Goal: Information Seeking & Learning: Check status

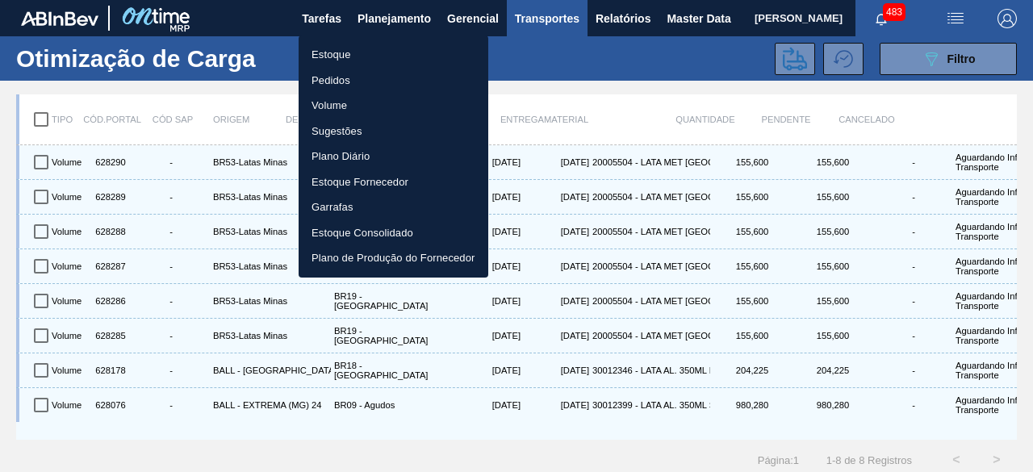
scroll to position [178, 0]
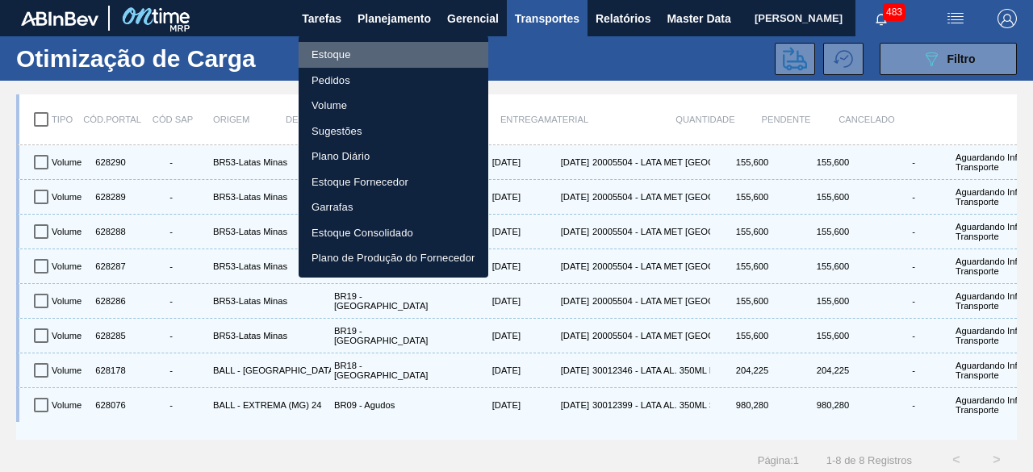
drag, startPoint x: 328, startPoint y: 52, endPoint x: 646, endPoint y: 7, distance: 321.8
click at [328, 52] on li "Estoque" at bounding box center [394, 55] width 190 height 26
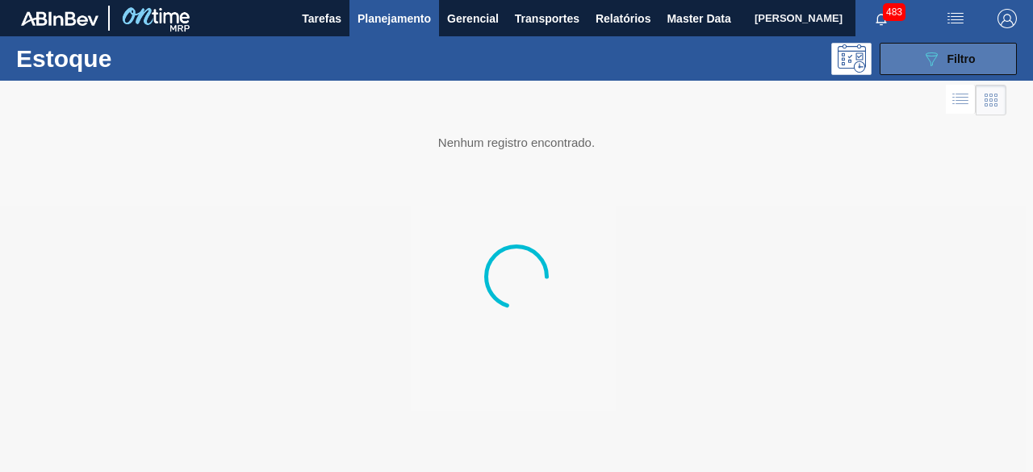
click at [909, 56] on button "089F7B8B-B2A5-4AFE-B5C0-19BA573D28AC Filtro" at bounding box center [948, 59] width 137 height 32
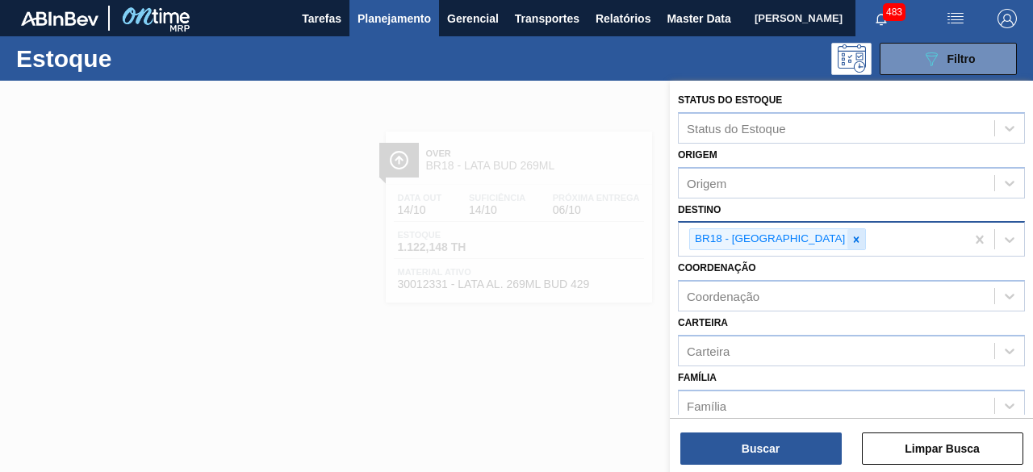
click at [851, 238] on icon at bounding box center [856, 239] width 11 height 11
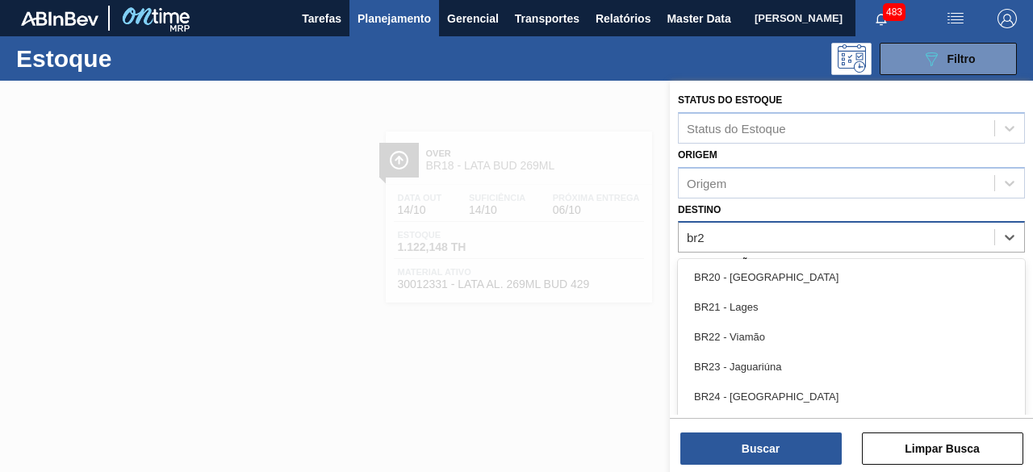
type input "br26"
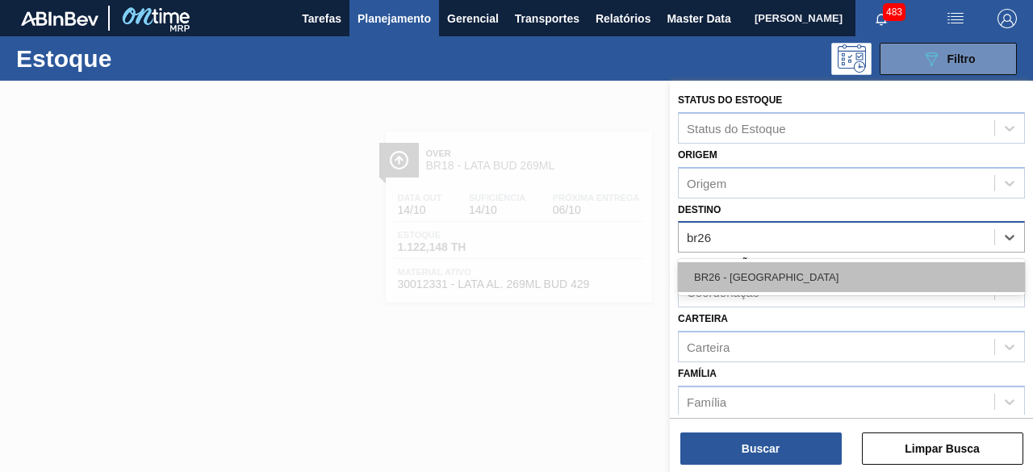
click at [794, 278] on div "BR26 - [GEOGRAPHIC_DATA]" at bounding box center [851, 277] width 347 height 30
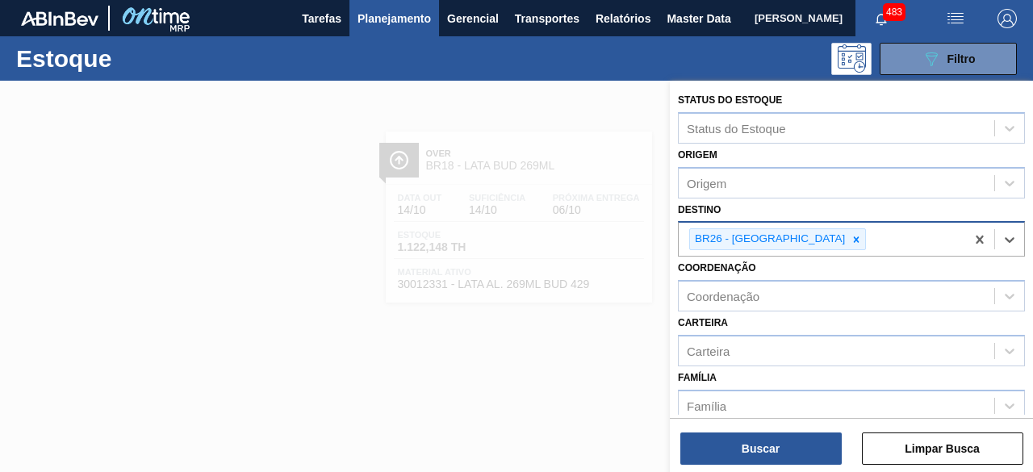
scroll to position [161, 0]
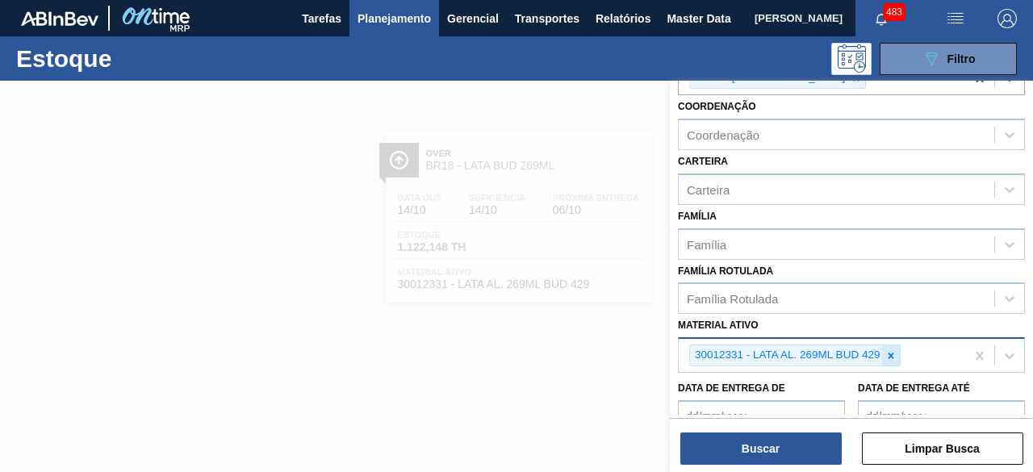
click at [891, 358] on icon at bounding box center [890, 355] width 11 height 11
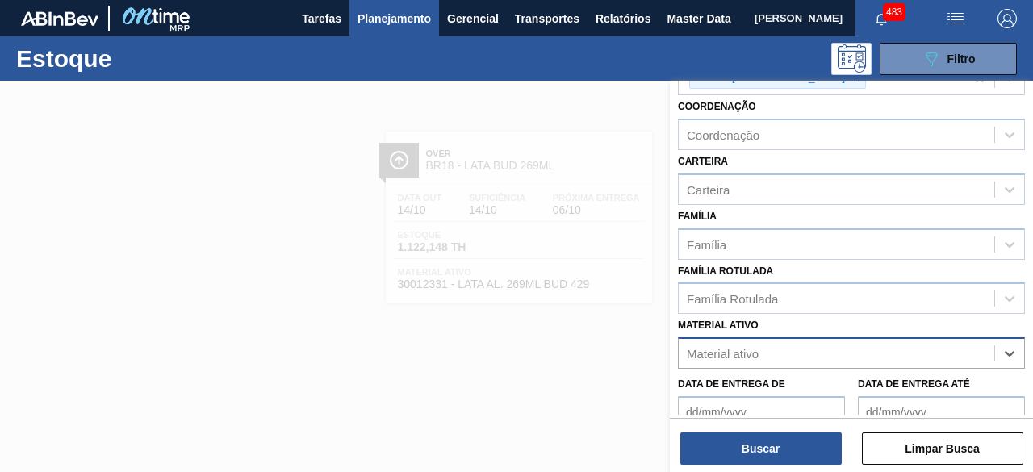
paste ativo "30012350"
type ativo "30012350"
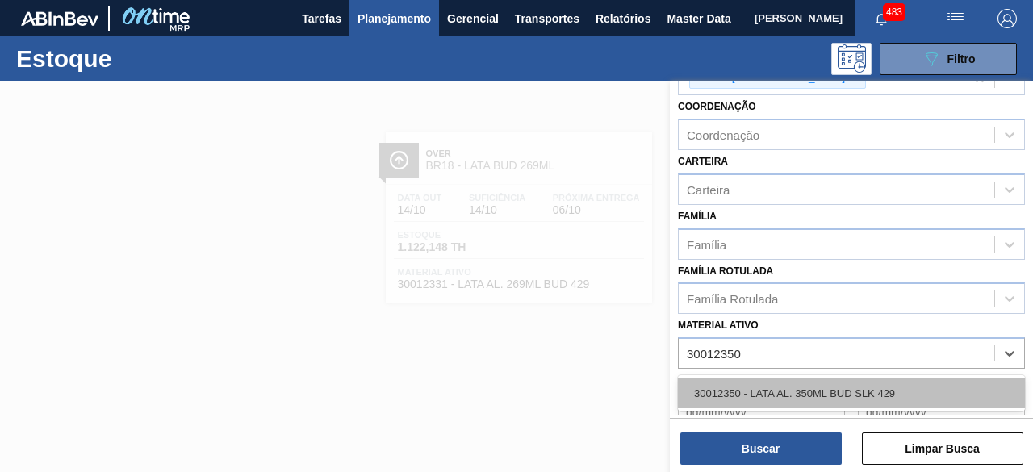
click at [880, 398] on div "30012350 - LATA AL. 350ML BUD SLK 429" at bounding box center [851, 393] width 347 height 30
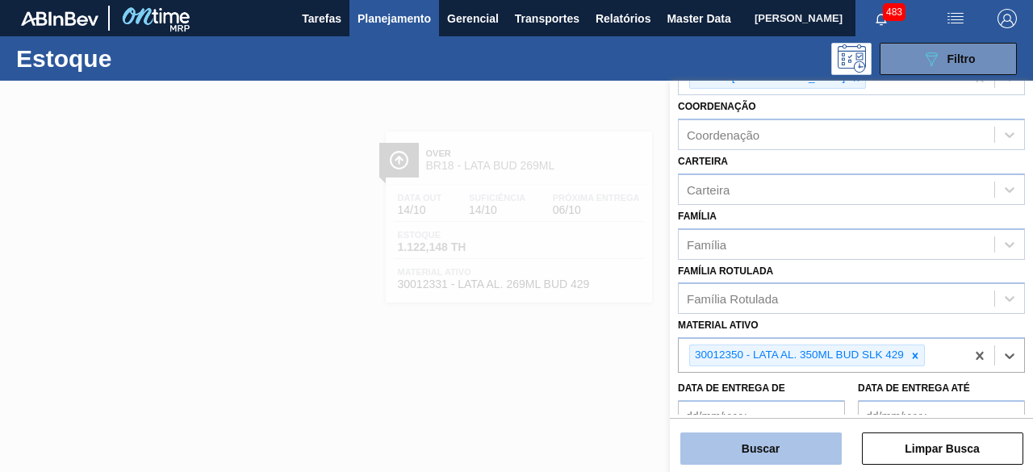
click at [814, 448] on button "Buscar" at bounding box center [760, 449] width 161 height 32
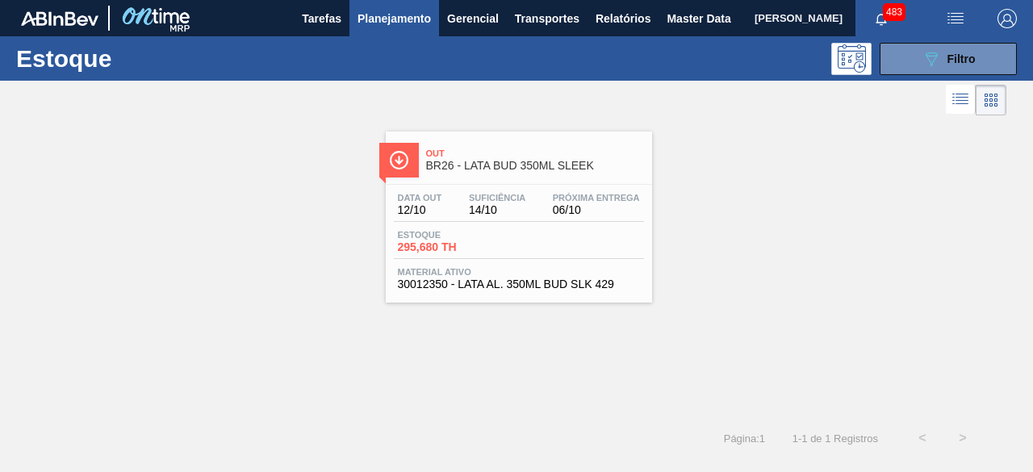
click at [544, 225] on div "Data out 12/10 Suficiência 14/10 Próxima Entrega 06/10 Estoque 295,680 TH Mater…" at bounding box center [519, 240] width 266 height 110
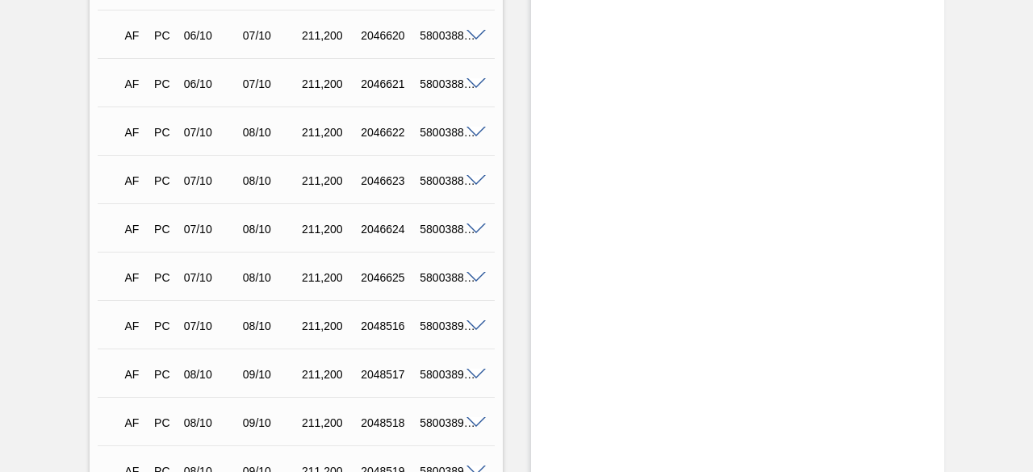
scroll to position [1211, 0]
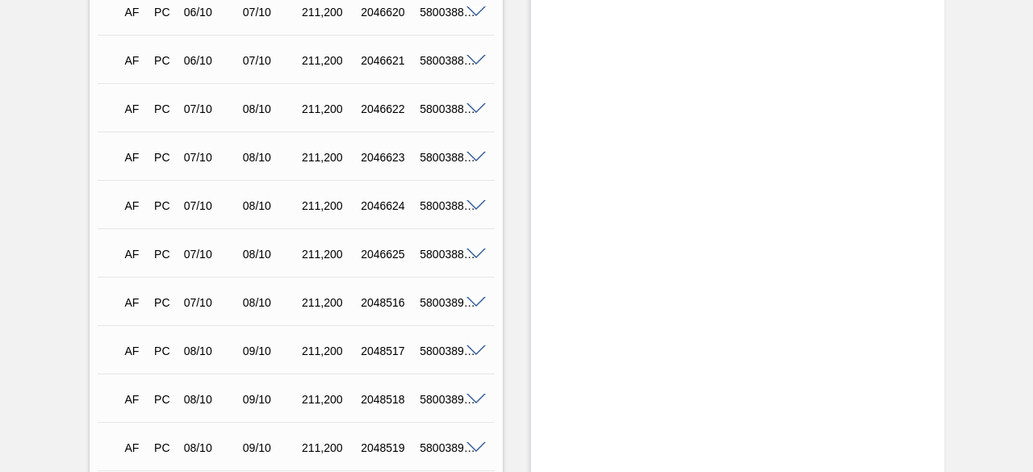
click at [475, 303] on span at bounding box center [475, 303] width 19 height 12
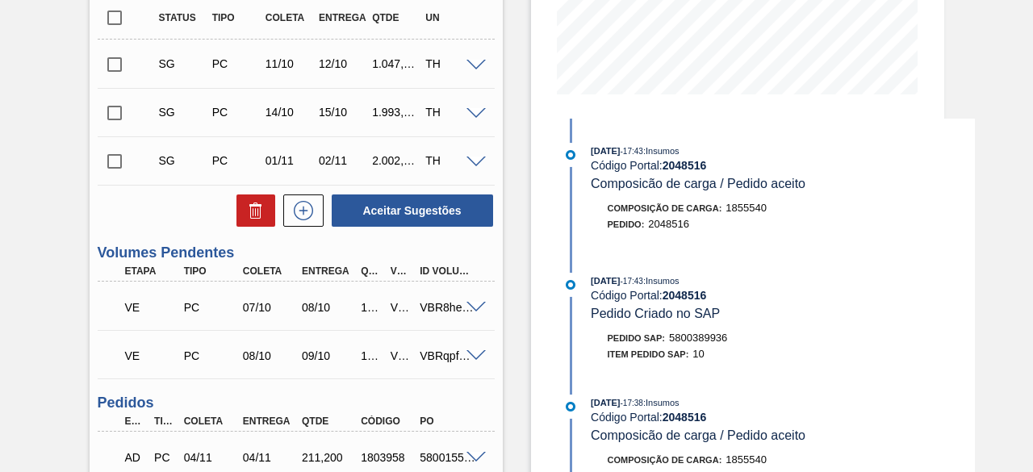
scroll to position [404, 0]
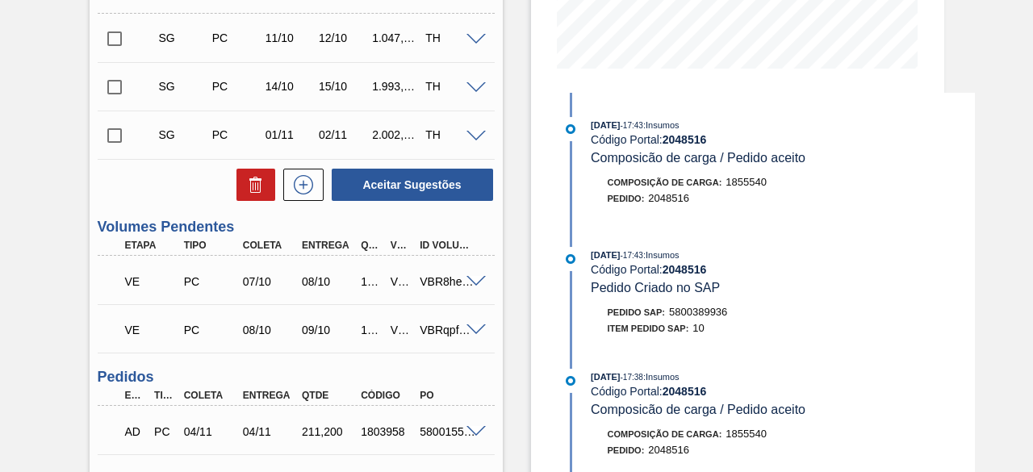
click at [470, 278] on div at bounding box center [478, 280] width 32 height 12
click at [471, 283] on span at bounding box center [475, 282] width 19 height 12
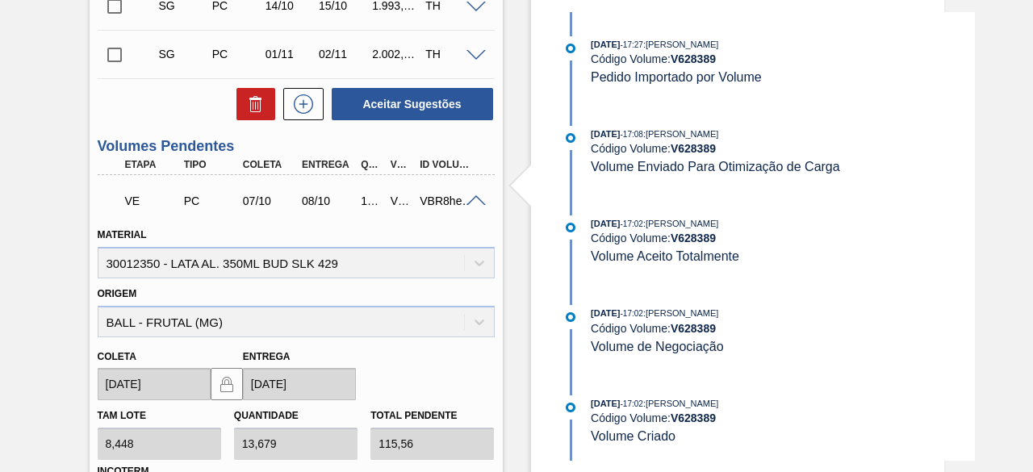
scroll to position [565, 0]
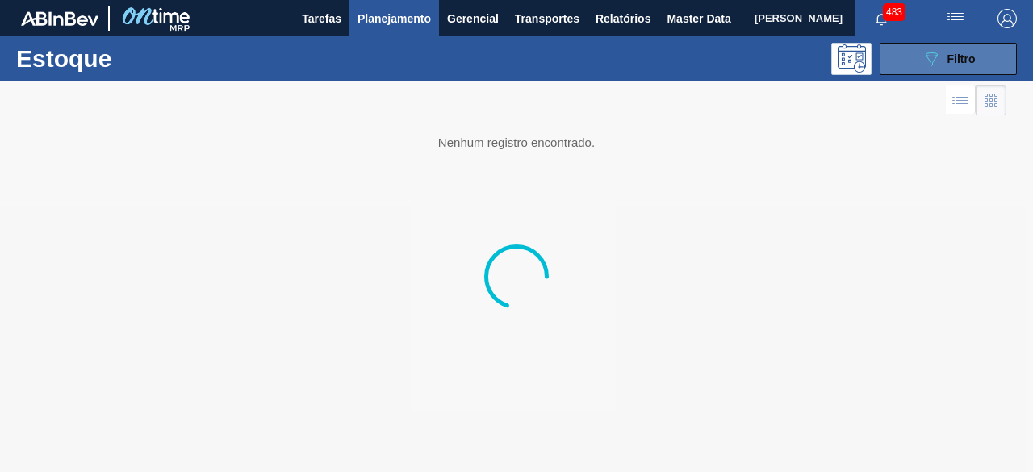
click at [914, 55] on button "089F7B8B-B2A5-4AFE-B5C0-19BA573D28AC Filtro" at bounding box center [948, 59] width 137 height 32
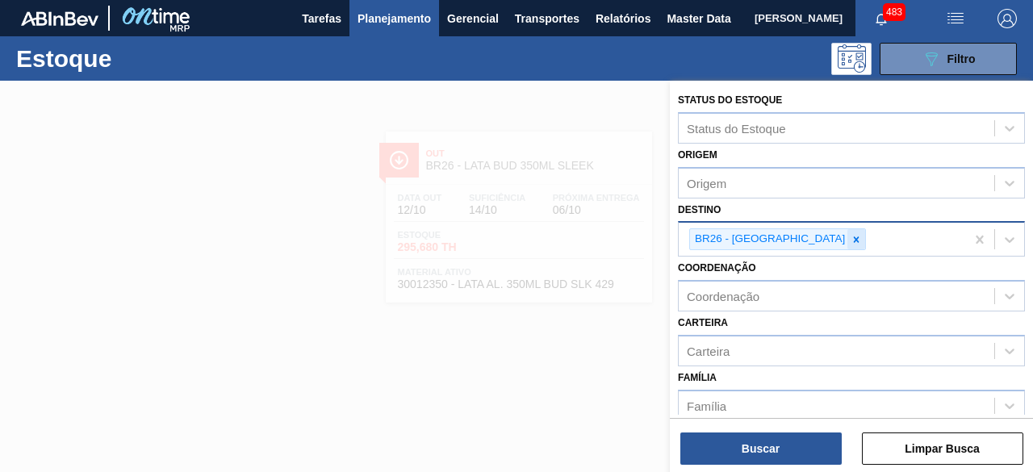
click at [854, 236] on icon at bounding box center [857, 239] width 6 height 6
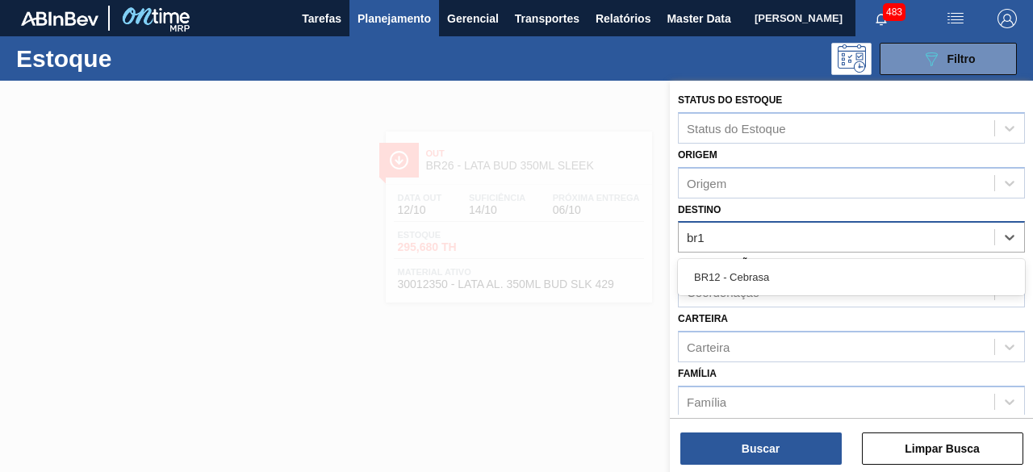
type input "br12"
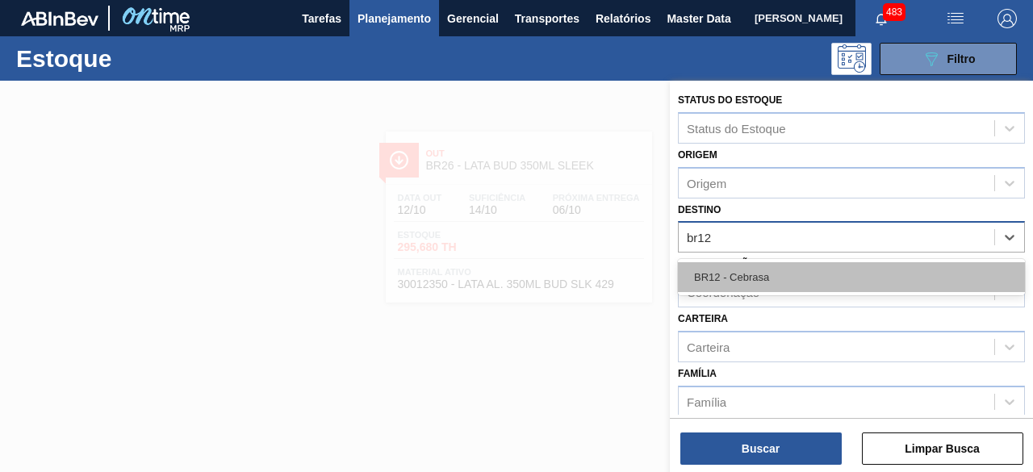
click at [811, 274] on div "BR12 - Cebrasa" at bounding box center [851, 277] width 347 height 30
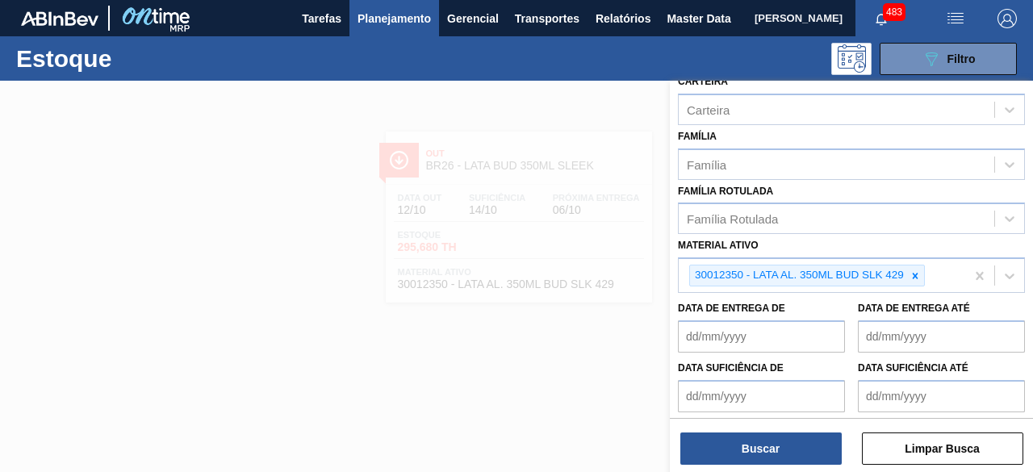
scroll to position [242, 0]
click at [911, 270] on icon at bounding box center [915, 275] width 11 height 11
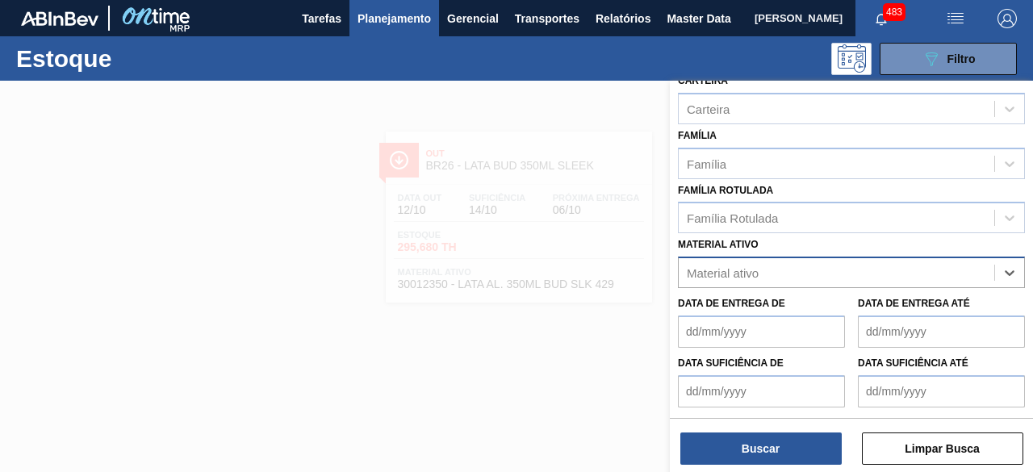
paste ativo "30012329"
type ativo "30012329"
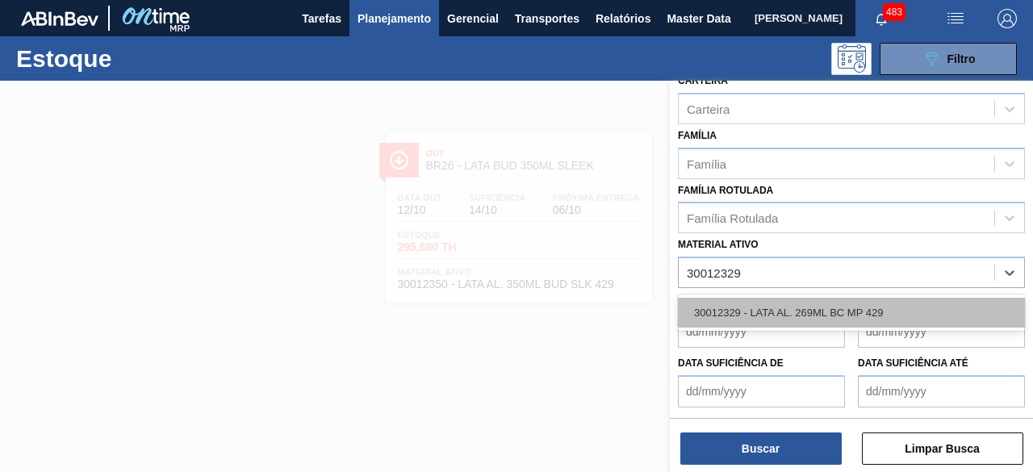
click at [865, 305] on div "30012329 - LATA AL. 269ML BC MP 429" at bounding box center [851, 313] width 347 height 30
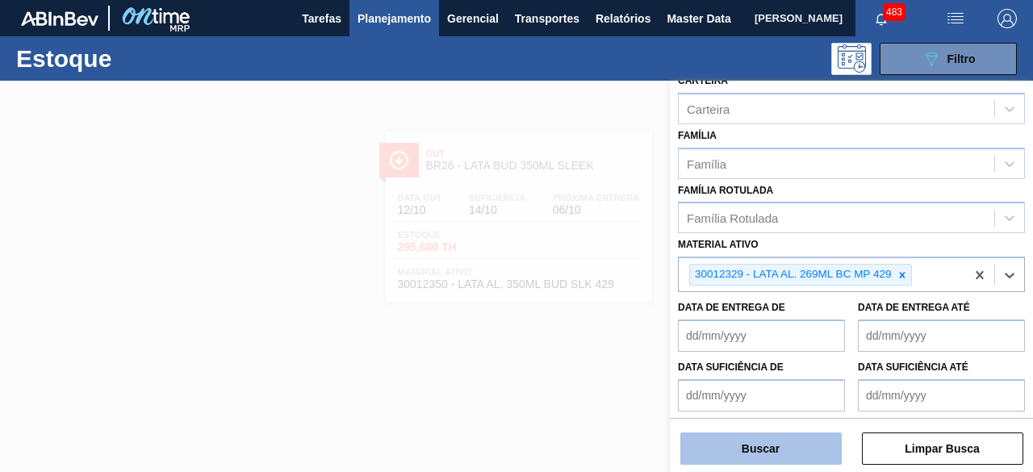
click at [812, 459] on button "Buscar" at bounding box center [760, 449] width 161 height 32
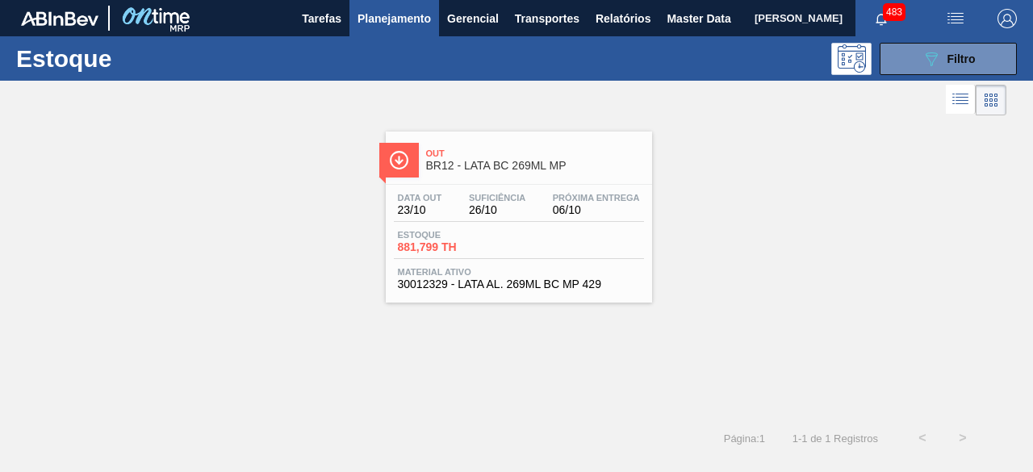
click at [542, 217] on div "Data out 23/10 Suficiência 26/10 Próxima Entrega 06/10" at bounding box center [519, 207] width 250 height 29
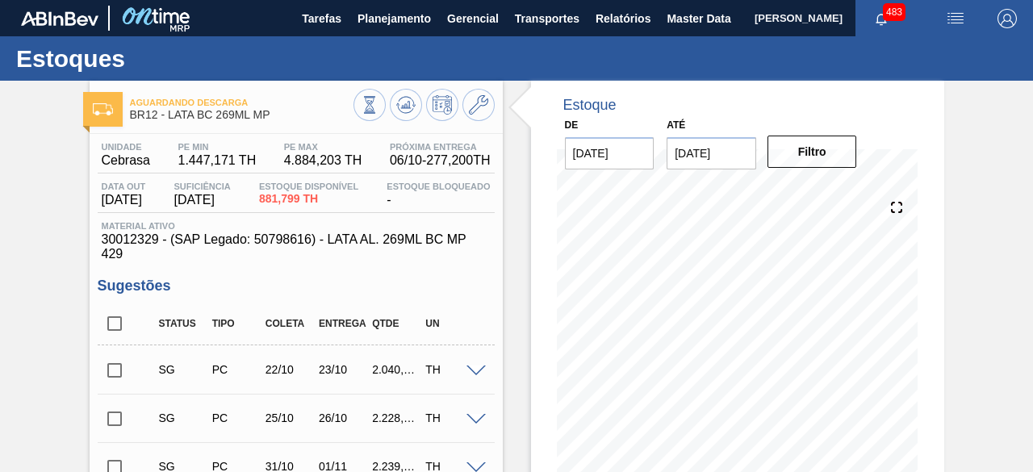
click at [755, 20] on span "[PERSON_NAME]" at bounding box center [799, 18] width 88 height 36
drag, startPoint x: 691, startPoint y: 19, endPoint x: 617, endPoint y: 19, distance: 74.2
click at [691, 19] on span "Master Data" at bounding box center [699, 18] width 64 height 19
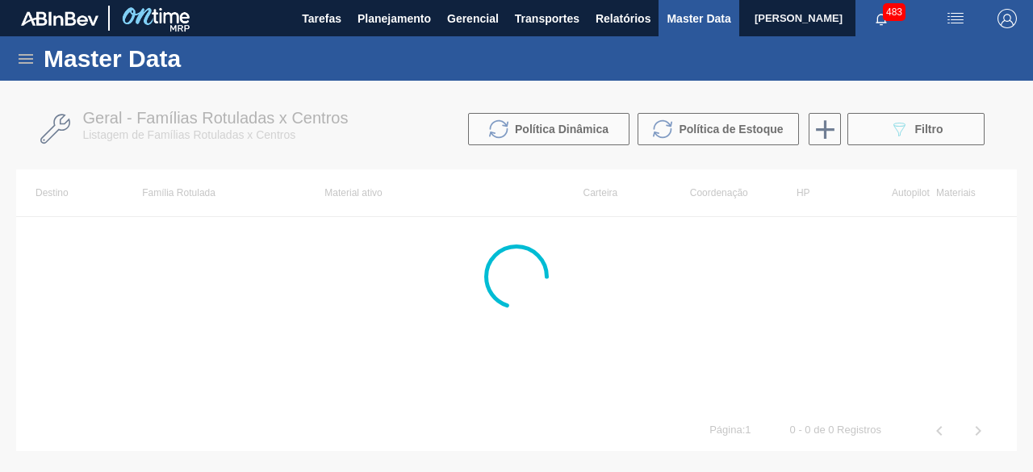
click at [24, 65] on icon at bounding box center [25, 58] width 19 height 19
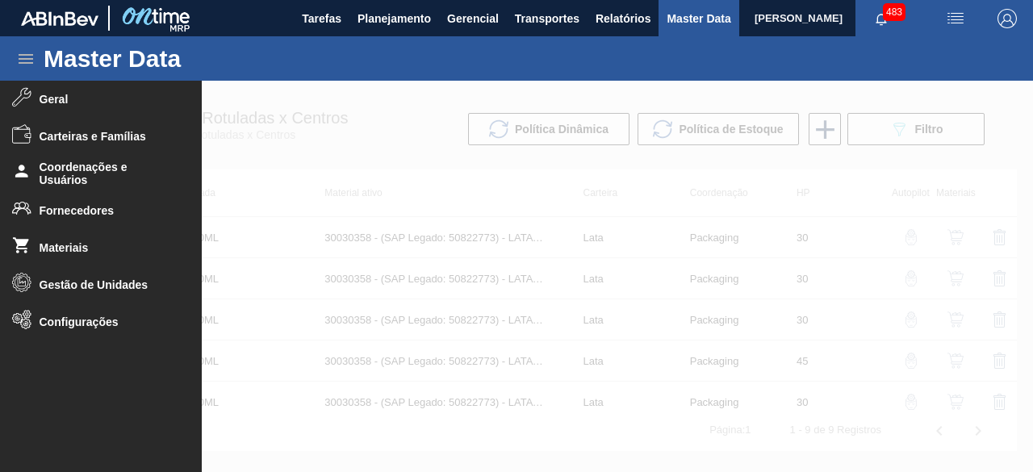
click at [89, 256] on li "Materiais" at bounding box center [101, 247] width 202 height 37
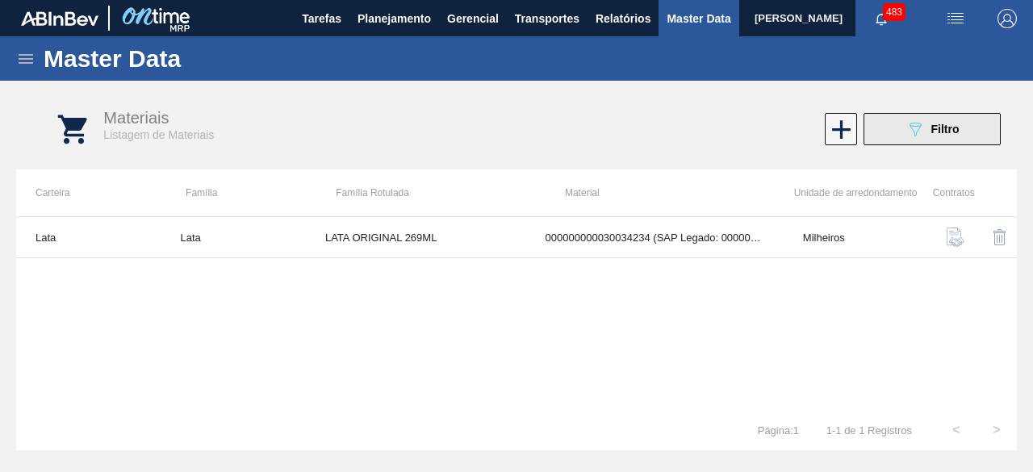
click at [958, 133] on span "Filtro" at bounding box center [945, 129] width 28 height 13
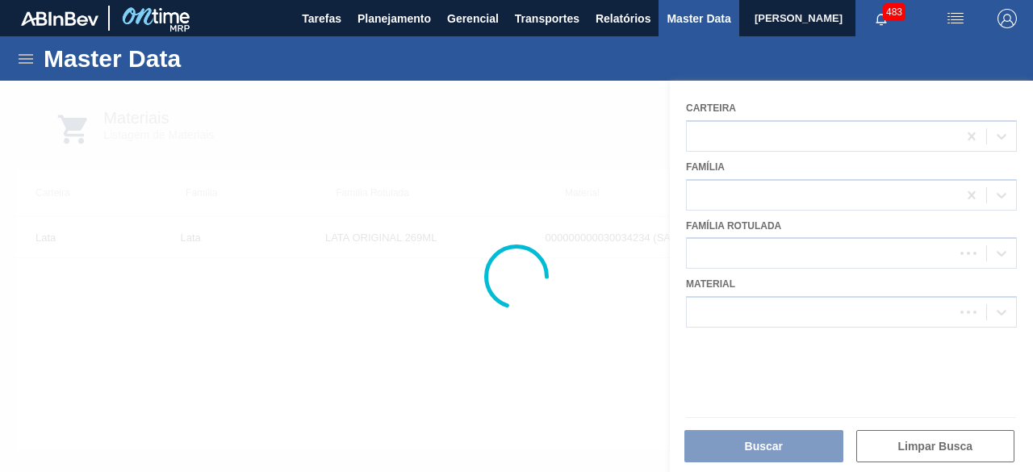
click at [854, 316] on div at bounding box center [516, 276] width 1033 height 391
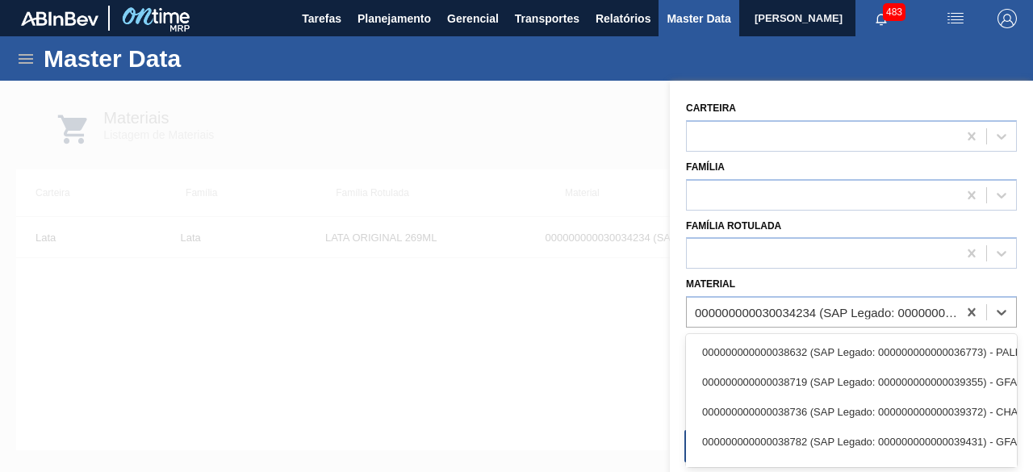
click at [854, 316] on div "000000000030034234 (SAP Legado: 000000000050847076) - LATA AL ORIGINAL 269ML BR…" at bounding box center [827, 313] width 264 height 14
paste input "30034234"
type input "30034234"
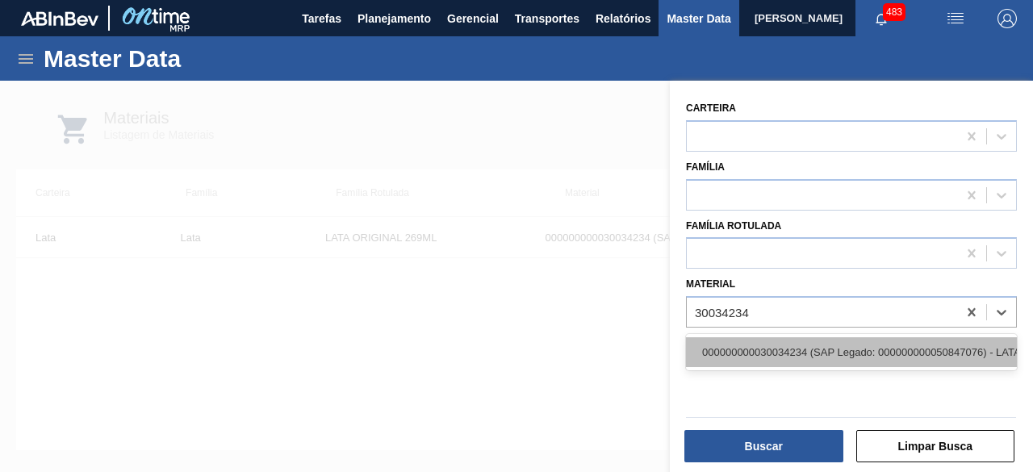
click at [825, 353] on div "000000000030034234 (SAP Legado: 000000000050847076) - LATA AL ORIGINAL 269ML BR…" at bounding box center [851, 352] width 331 height 30
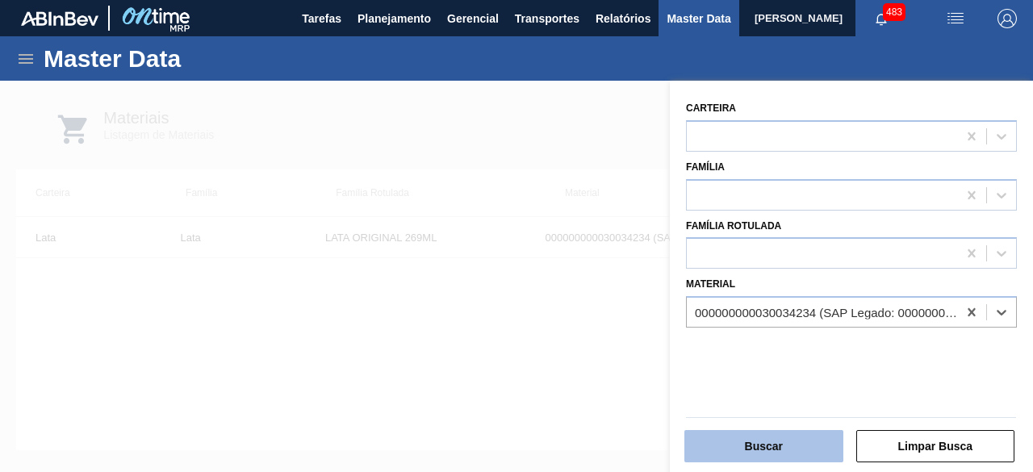
click at [788, 441] on button "Buscar" at bounding box center [763, 446] width 159 height 32
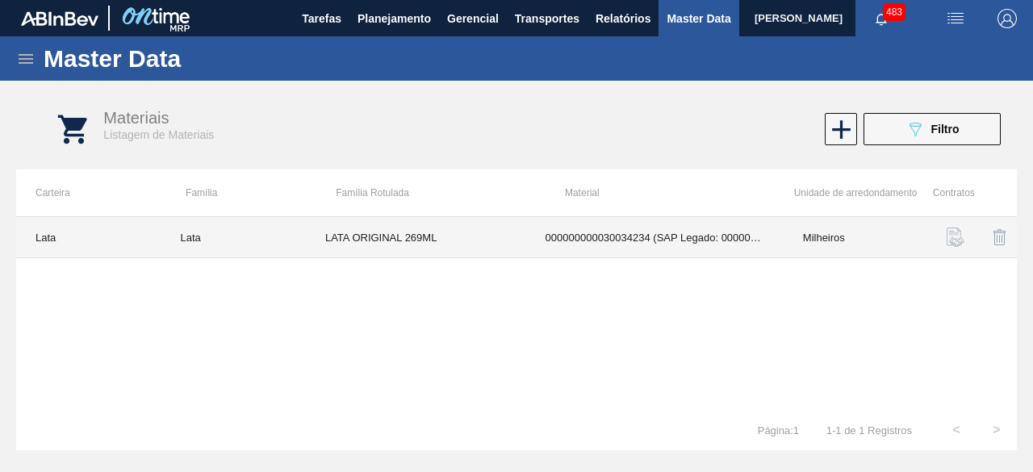
click at [446, 219] on td "LATA ORIGINAL 269ML" at bounding box center [416, 237] width 220 height 41
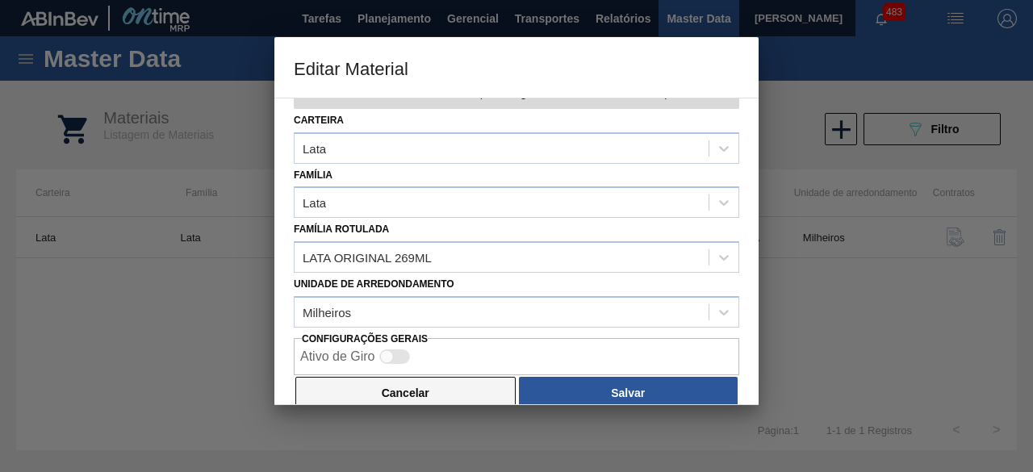
scroll to position [68, 0]
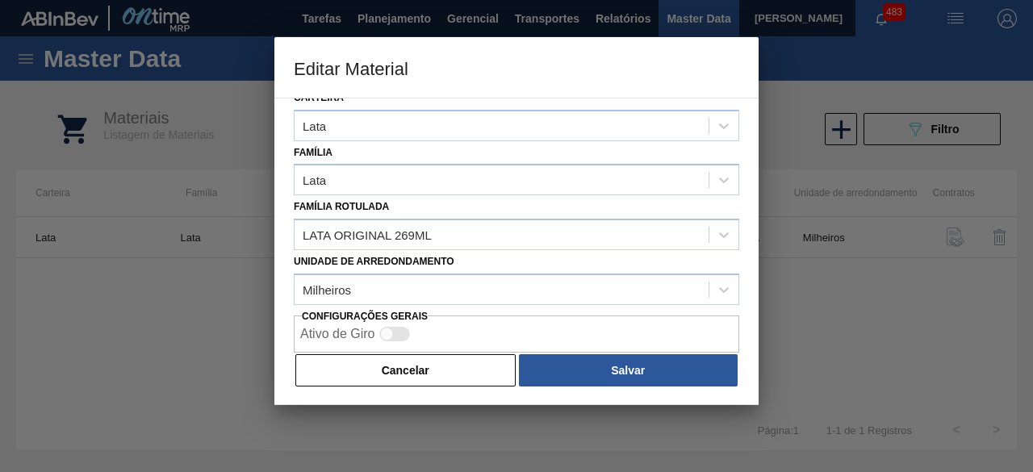
drag, startPoint x: 455, startPoint y: 377, endPoint x: 404, endPoint y: 99, distance: 282.4
click at [460, 373] on button "Cancelar" at bounding box center [405, 370] width 220 height 32
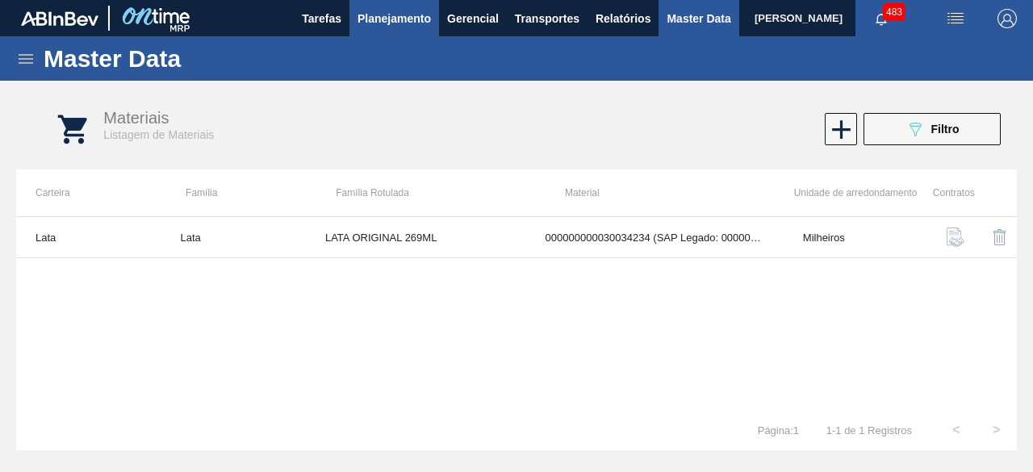
click at [395, 25] on span "Planejamento" at bounding box center [394, 18] width 73 height 19
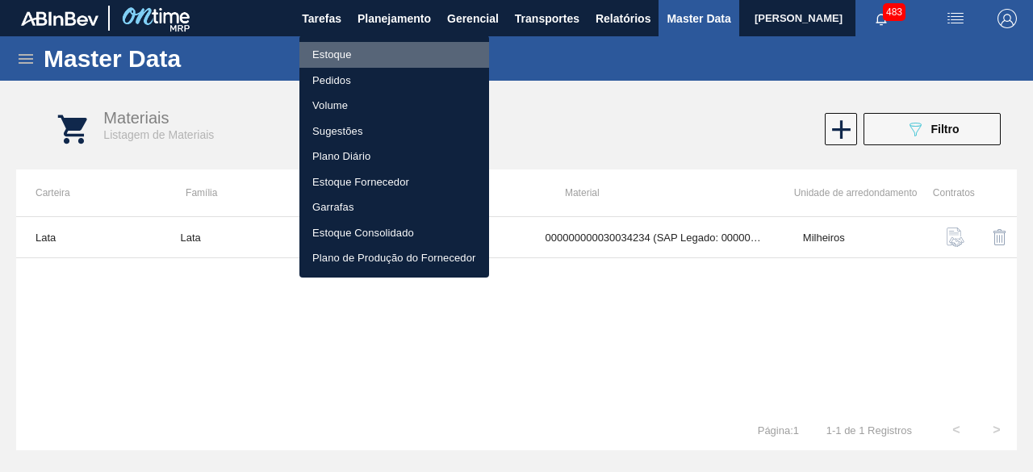
click at [352, 52] on li "Estoque" at bounding box center [394, 55] width 190 height 26
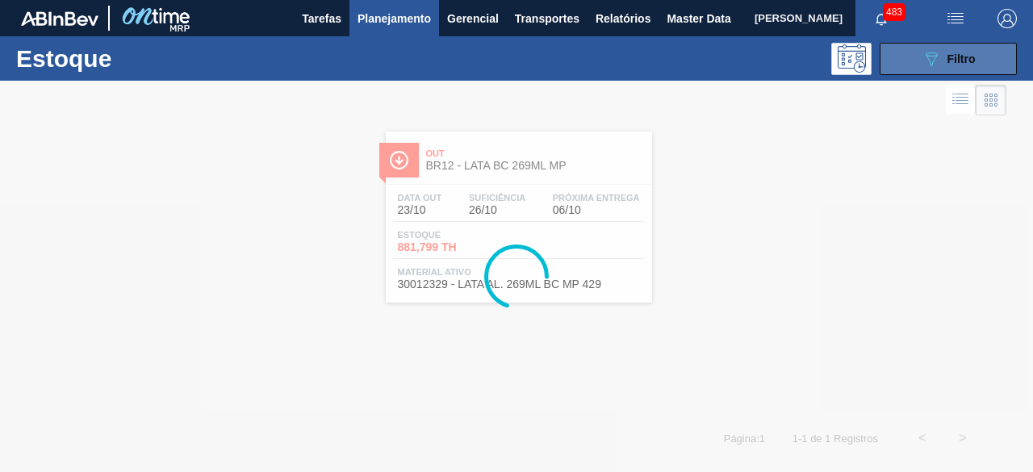
click at [933, 60] on icon at bounding box center [932, 59] width 12 height 14
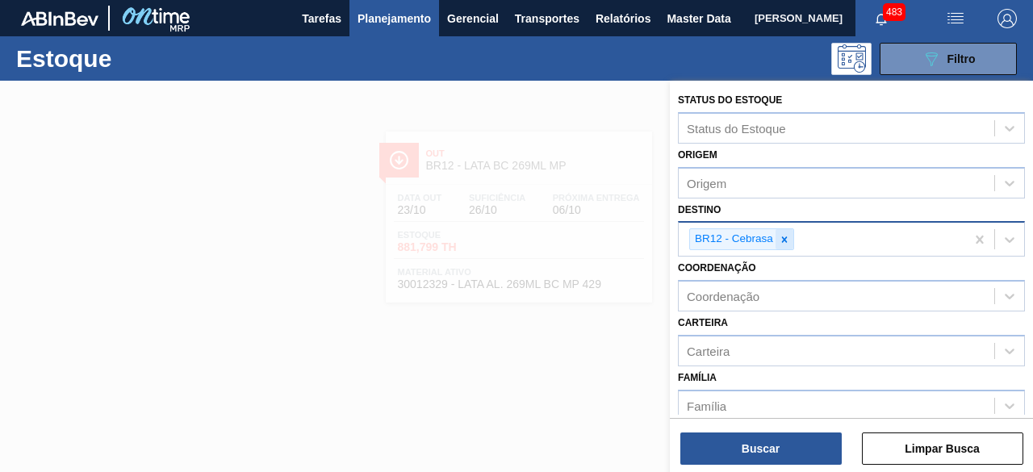
click at [783, 241] on icon at bounding box center [784, 239] width 11 height 11
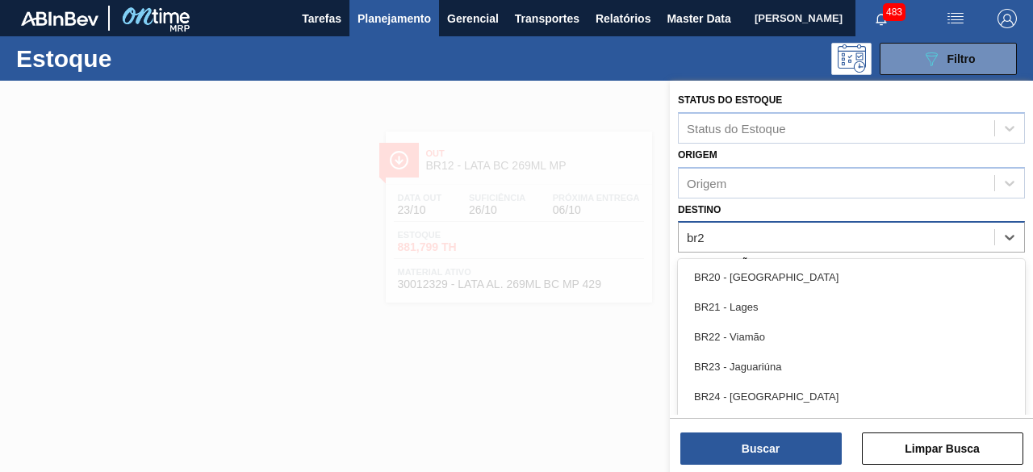
type input "br26"
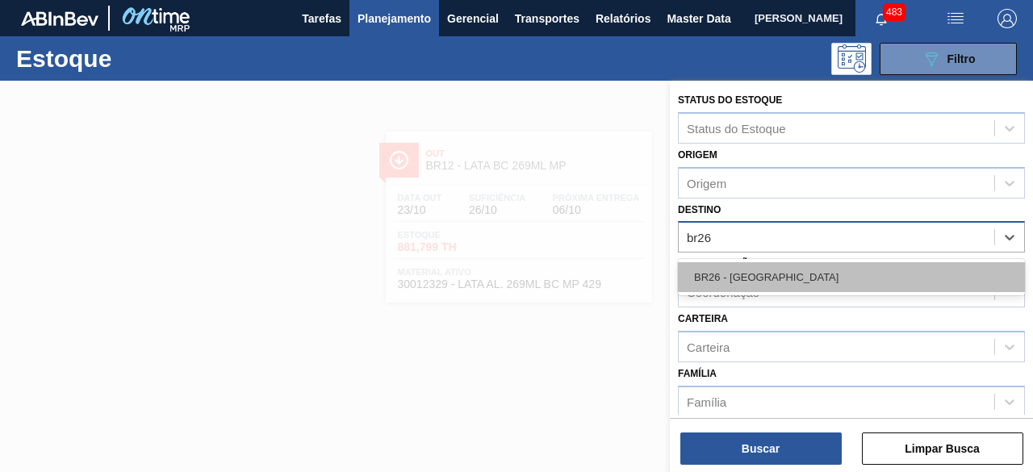
click at [757, 267] on div "BR26 - [GEOGRAPHIC_DATA]" at bounding box center [851, 277] width 347 height 30
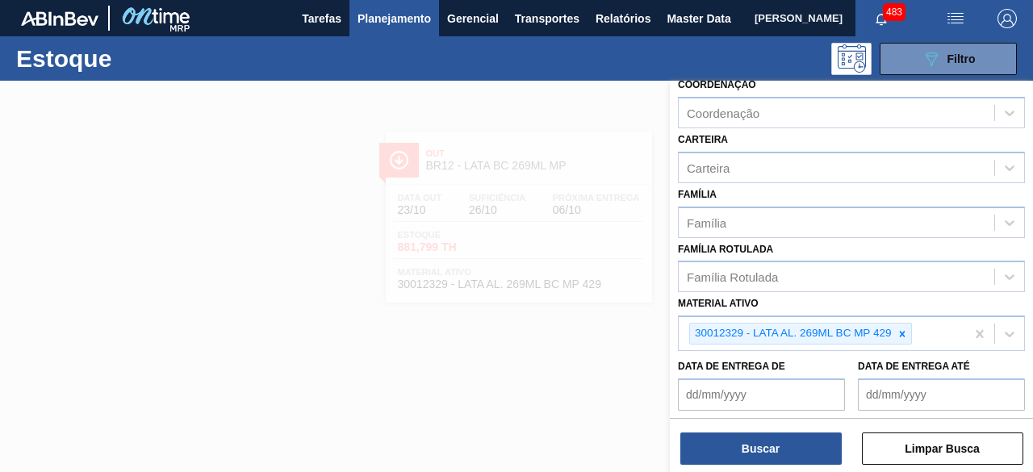
scroll to position [242, 0]
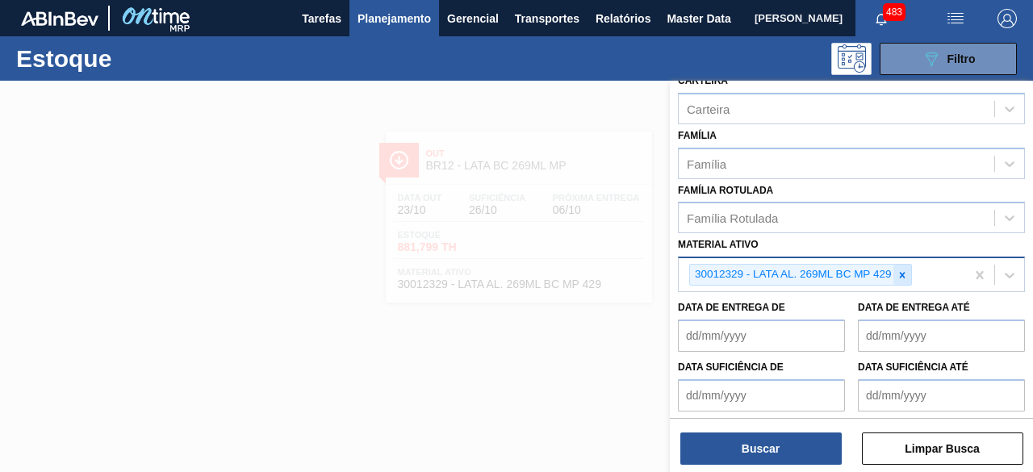
click at [904, 265] on div at bounding box center [902, 275] width 18 height 20
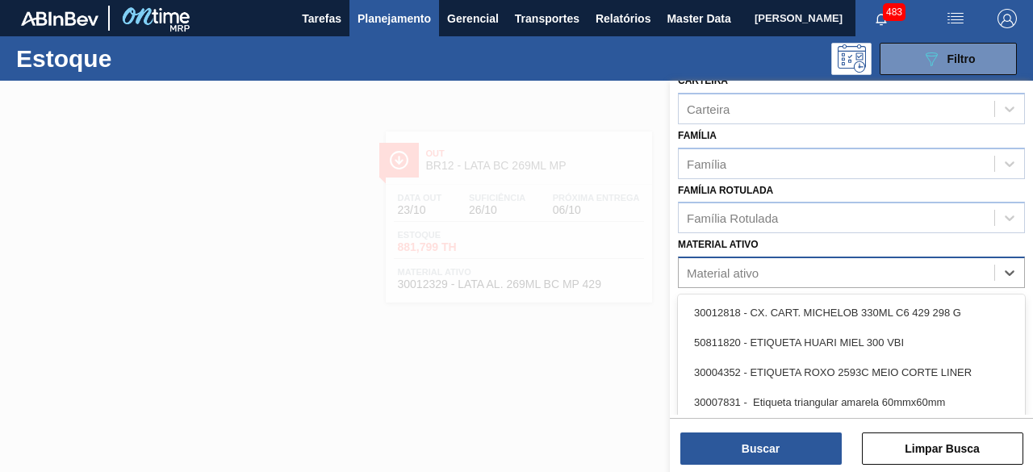
click at [880, 274] on div "Material ativo" at bounding box center [837, 272] width 316 height 23
paste ativo "30034231"
type ativo "30034231"
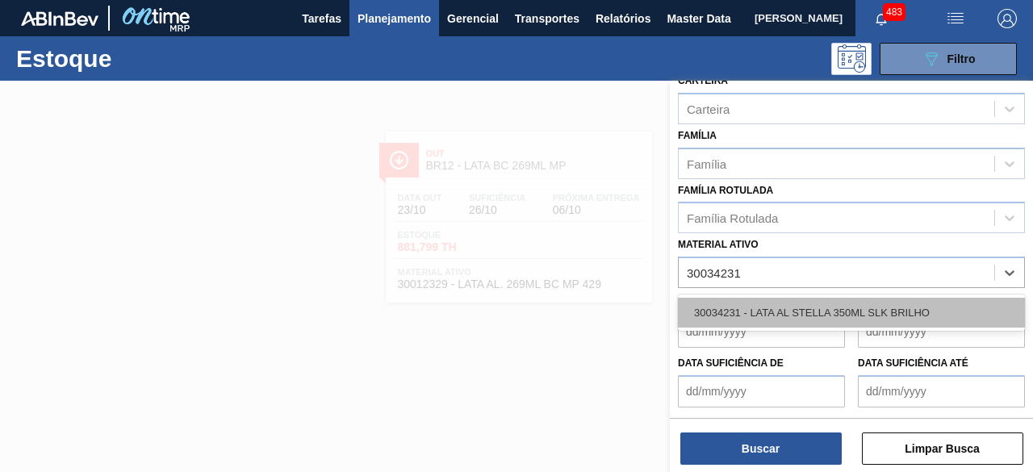
click at [826, 311] on div "30034231 - LATA AL STELLA 350ML SLK BRILHO" at bounding box center [851, 313] width 347 height 30
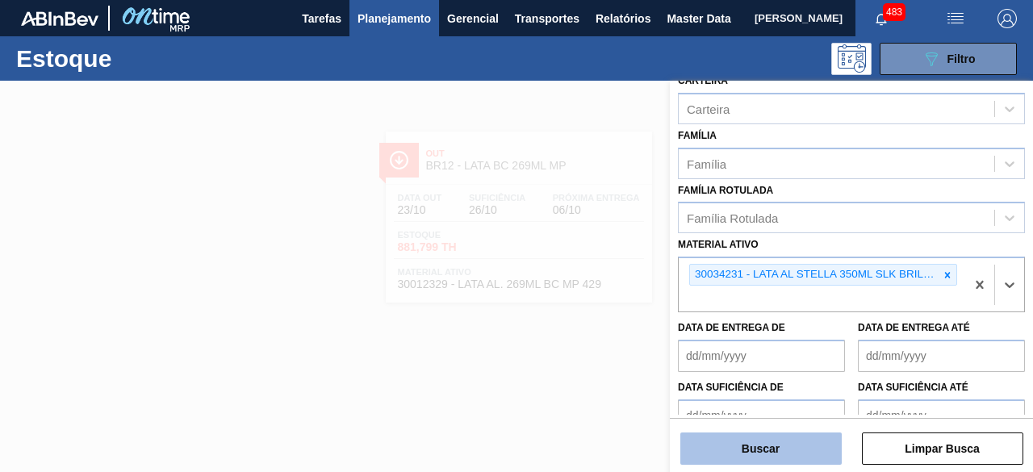
click at [770, 454] on button "Buscar" at bounding box center [760, 449] width 161 height 32
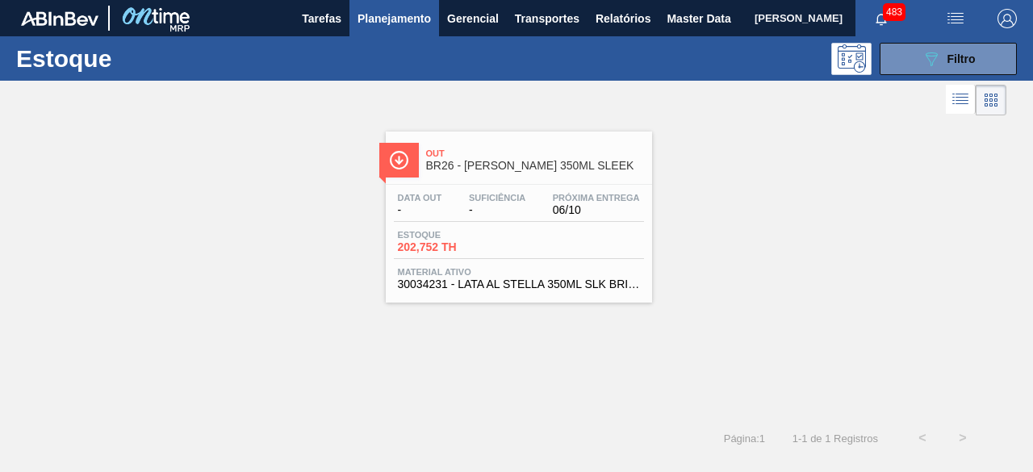
click at [560, 246] on div "Estoque 202,752 TH" at bounding box center [519, 244] width 250 height 29
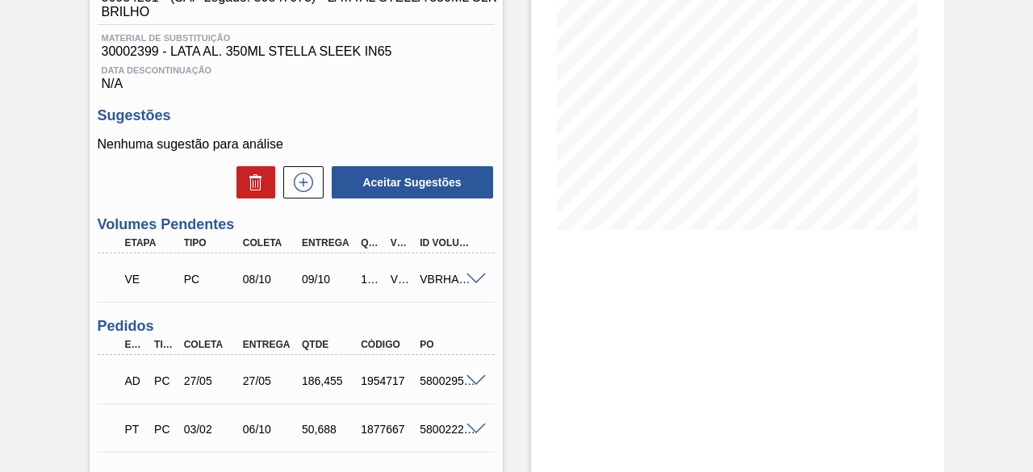
scroll to position [323, 0]
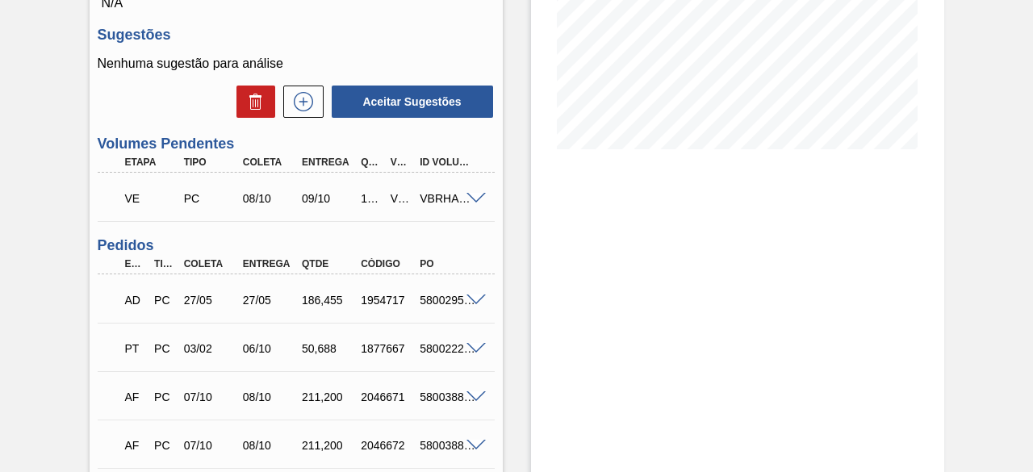
click at [473, 204] on span at bounding box center [475, 199] width 19 height 12
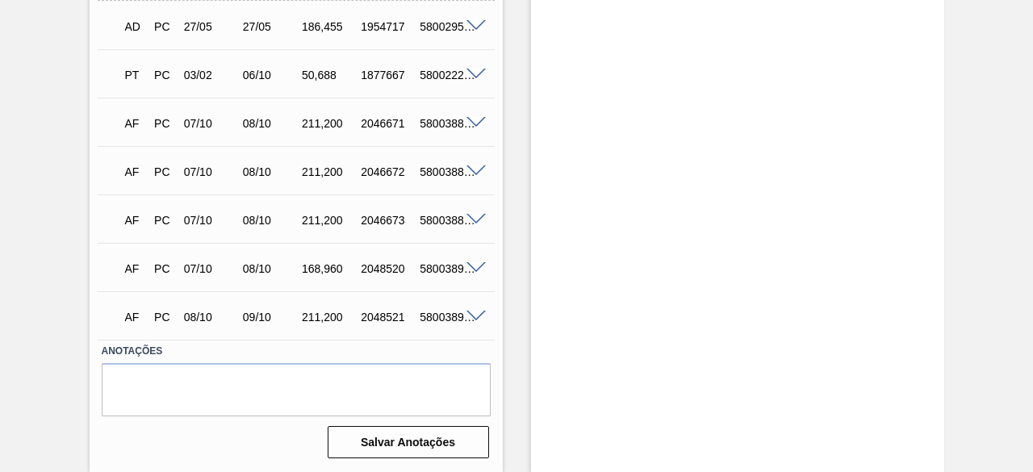
scroll to position [997, 0]
click at [473, 320] on span at bounding box center [475, 317] width 19 height 12
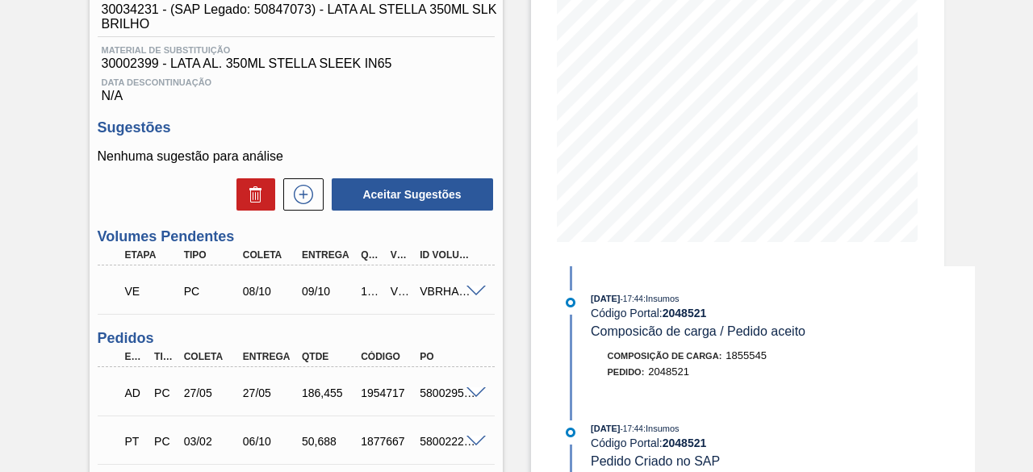
scroll to position [264, 0]
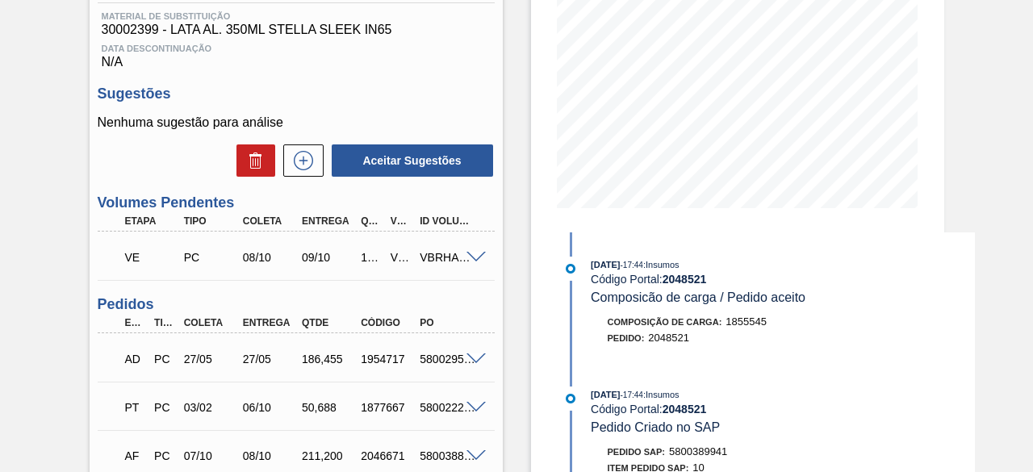
click at [475, 262] on span at bounding box center [475, 258] width 19 height 12
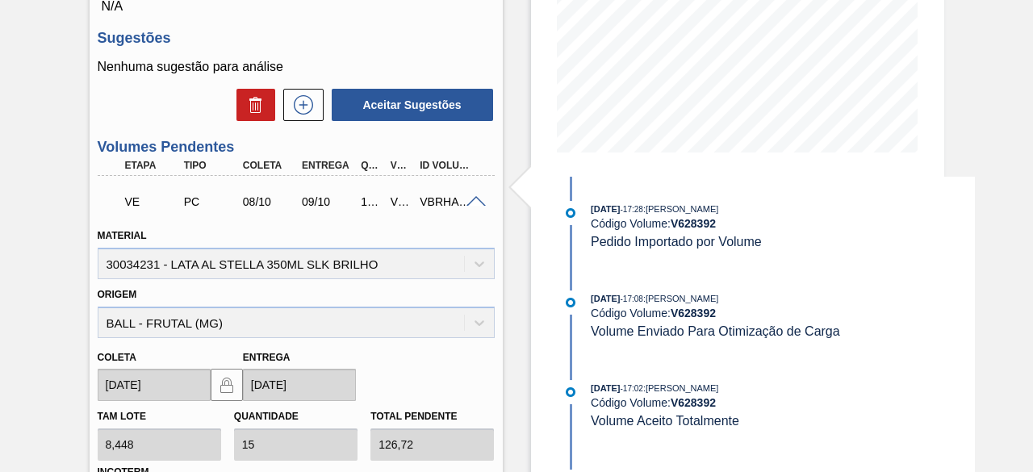
scroll to position [345, 0]
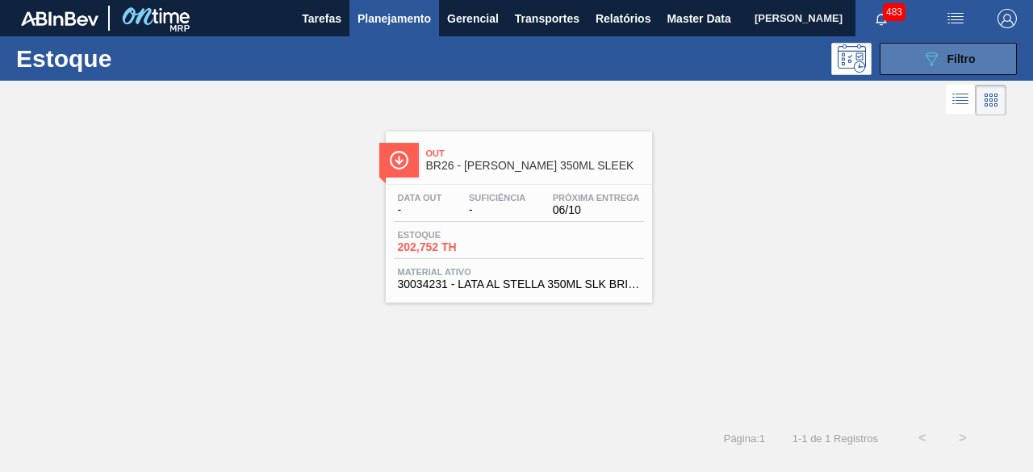
click at [960, 65] on div "089F7B8B-B2A5-4AFE-B5C0-19BA573D28AC Filtro" at bounding box center [949, 58] width 54 height 19
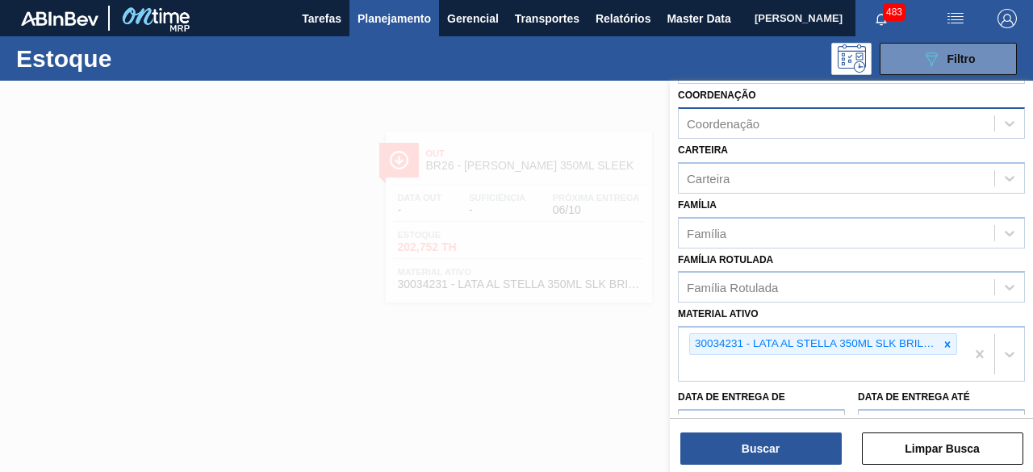
scroll to position [323, 0]
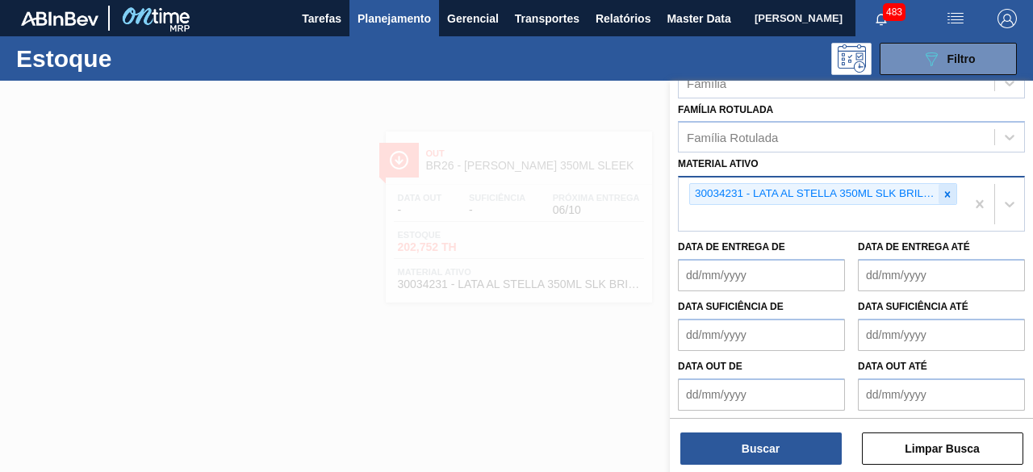
click at [953, 196] on div at bounding box center [948, 194] width 18 height 20
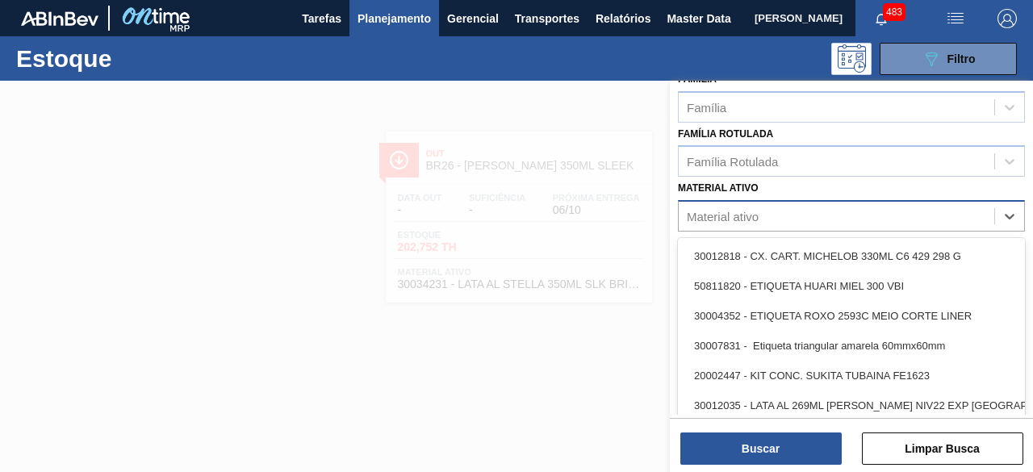
click at [894, 206] on div "Status do Estoque Status do Estoque Origem Origem Destino BR26 - Uberlândia Coo…" at bounding box center [851, 100] width 363 height 637
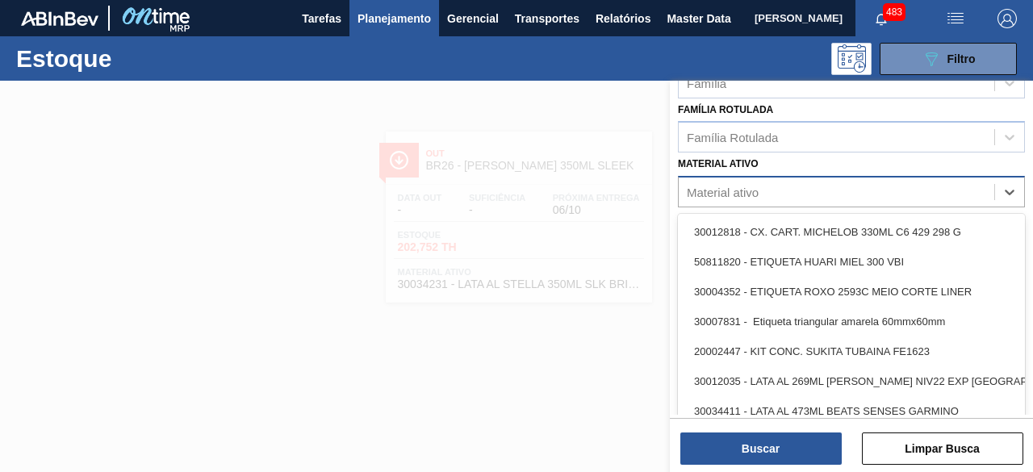
paste ativo "30012350"
type ativo "30012350"
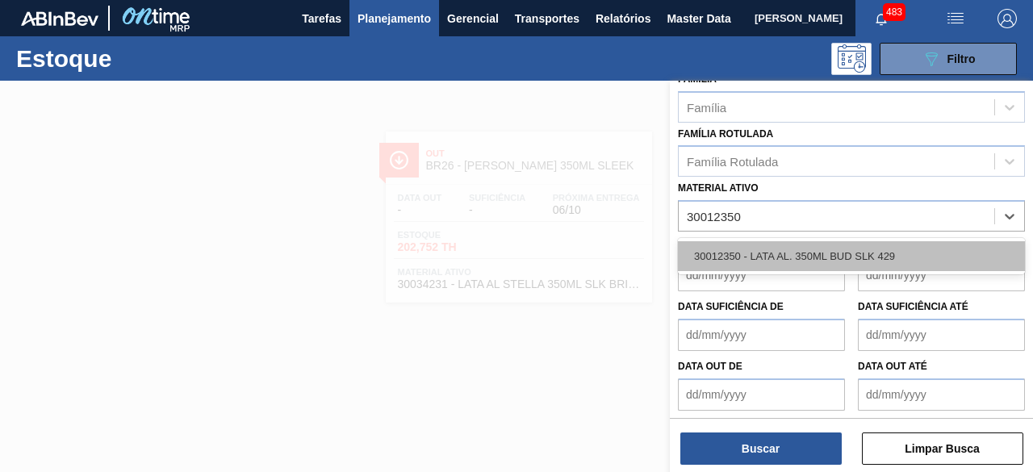
click at [800, 259] on div "30012350 - LATA AL. 350ML BUD SLK 429" at bounding box center [851, 256] width 347 height 30
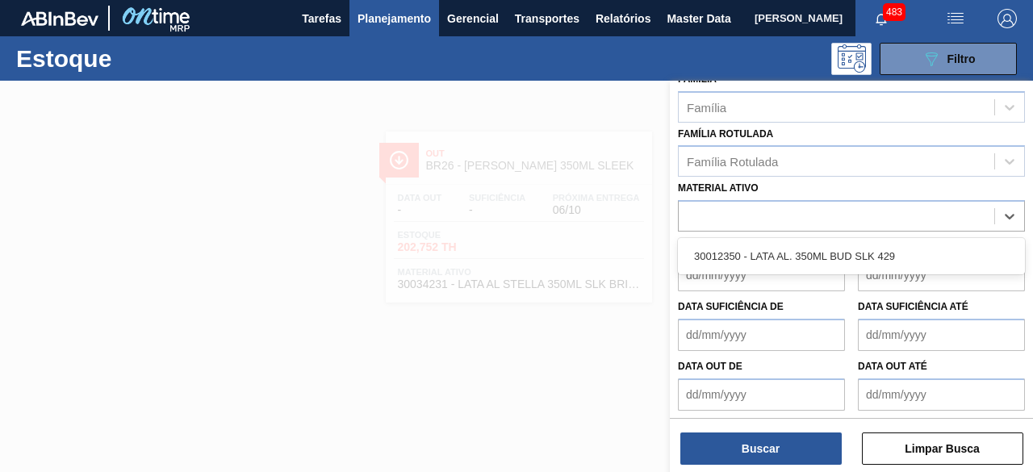
scroll to position [302, 0]
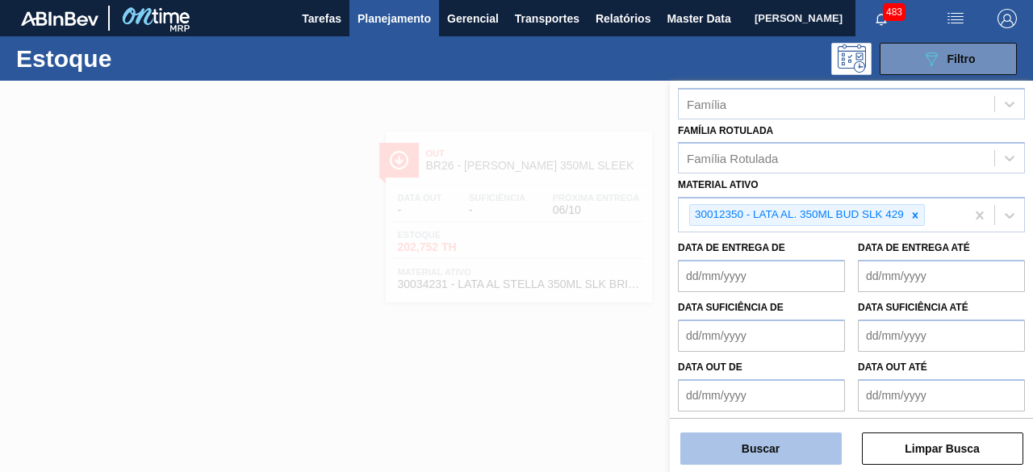
click at [786, 437] on button "Buscar" at bounding box center [760, 449] width 161 height 32
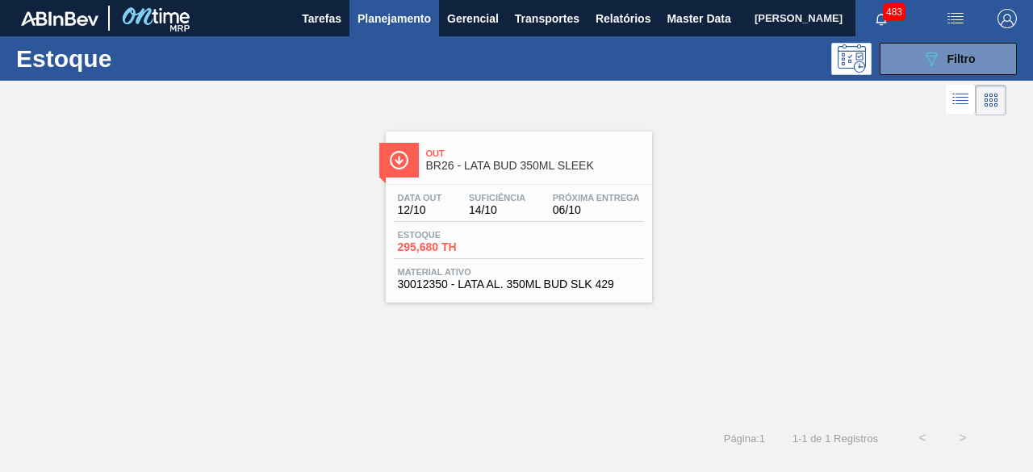
click at [549, 220] on div "Data out 12/10 Suficiência 14/10 Próxima Entrega 06/10" at bounding box center [519, 207] width 250 height 29
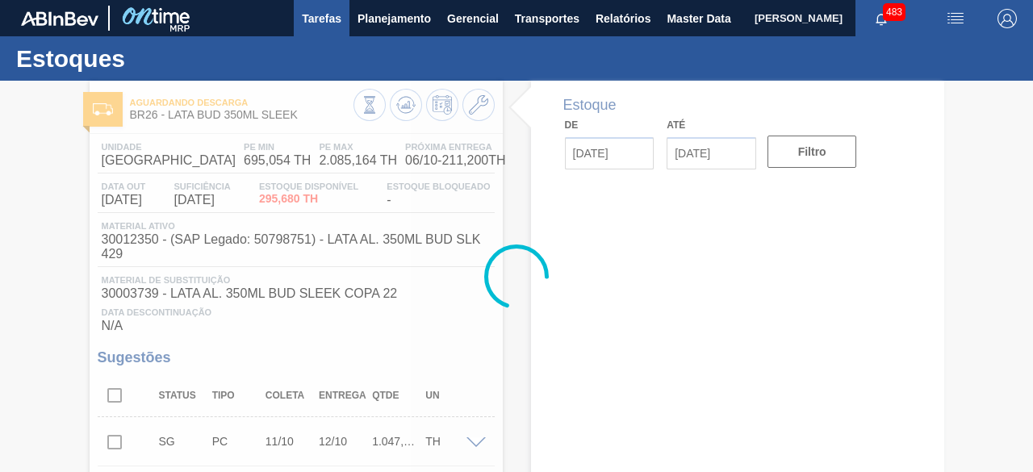
type input "[DATE]"
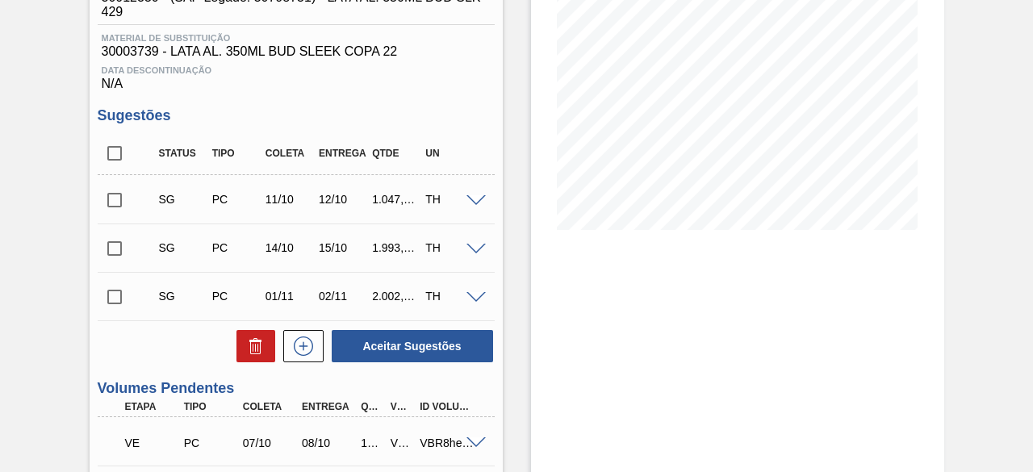
scroll to position [404, 0]
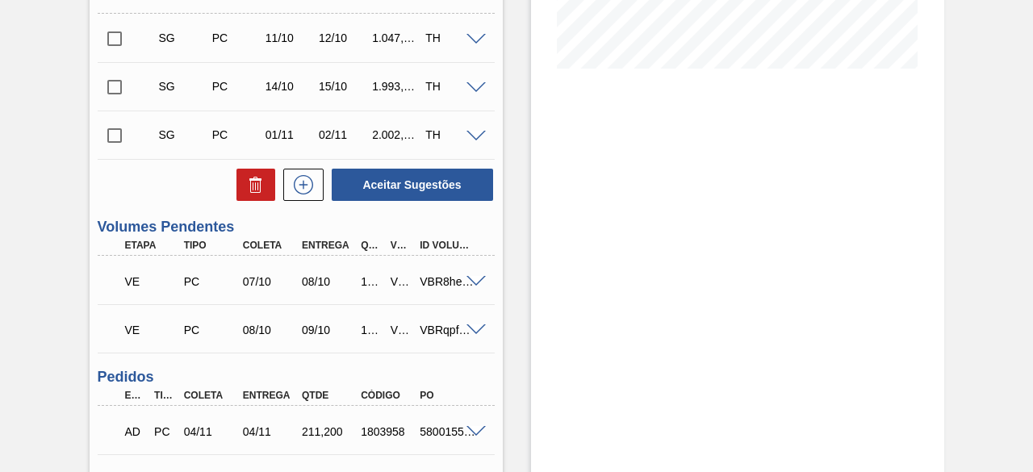
click at [471, 332] on span at bounding box center [475, 330] width 19 height 12
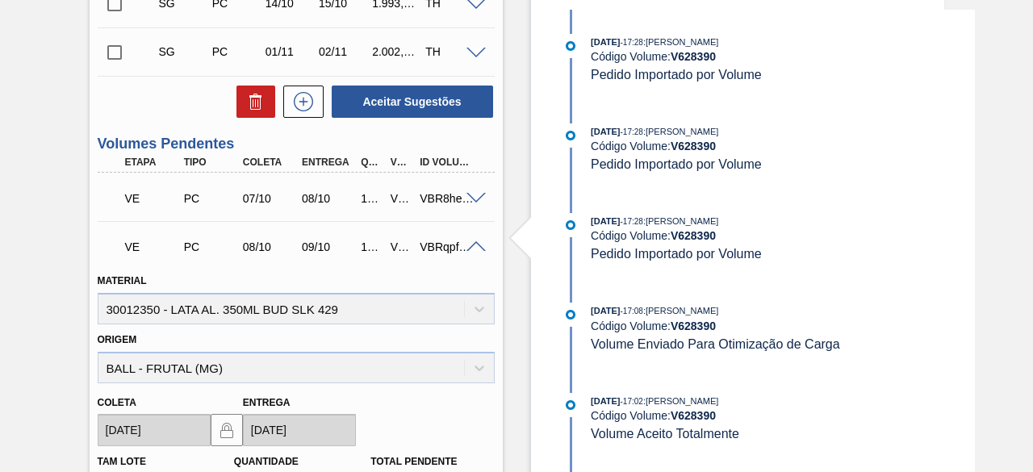
scroll to position [565, 0]
